Goal: Information Seeking & Learning: Learn about a topic

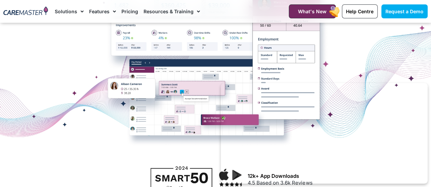
scroll to position [168, 0]
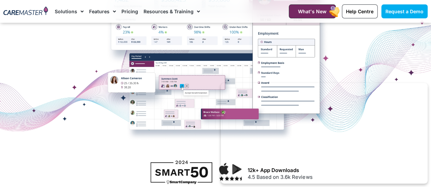
drag, startPoint x: 435, startPoint y: 11, endPoint x: 435, endPoint y: 18, distance: 6.5
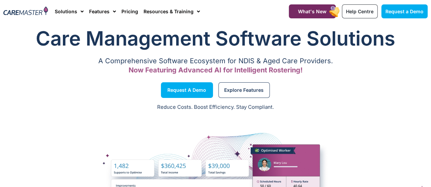
scroll to position [0, 0]
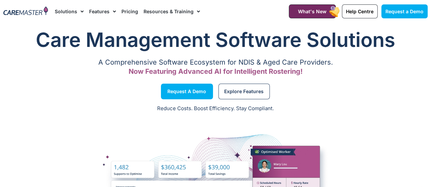
click at [130, 11] on link "Pricing" at bounding box center [129, 11] width 17 height 23
